Goal: Find specific page/section: Find specific page/section

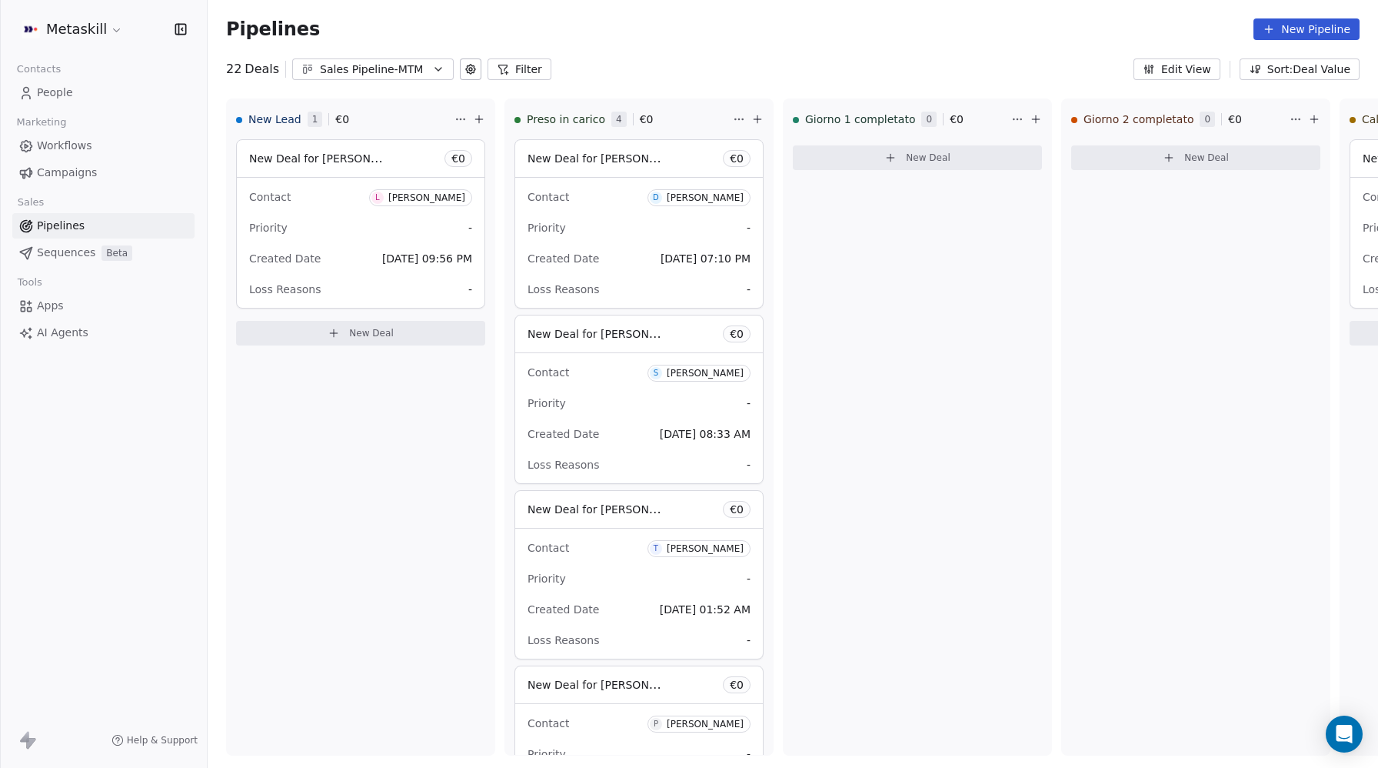
click at [399, 75] on div "Sales Pipeline-MTM" at bounding box center [373, 70] width 106 height 16
click at [393, 128] on span "Sales Pipleine-MCFI" at bounding box center [356, 133] width 105 height 16
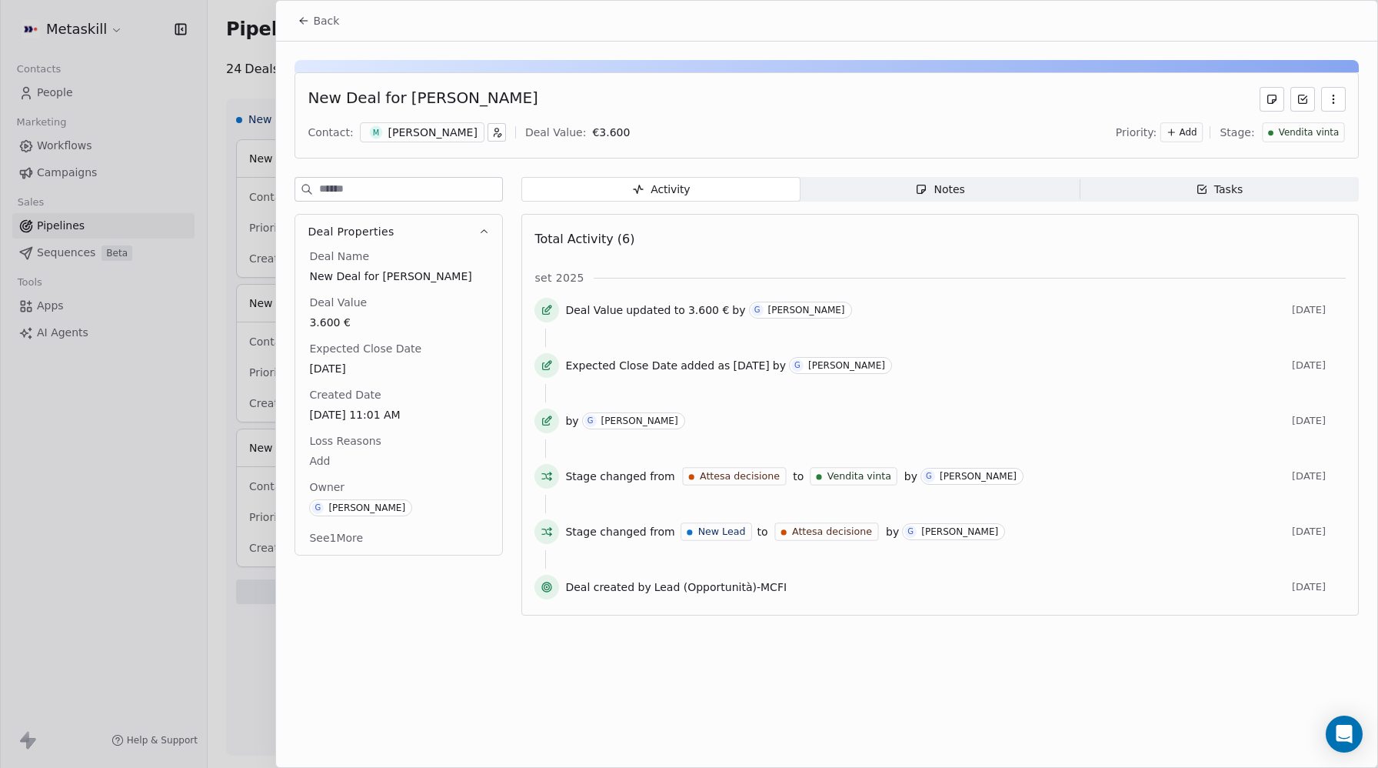
click at [307, 22] on icon at bounding box center [304, 21] width 12 height 12
